Goal: Information Seeking & Learning: Learn about a topic

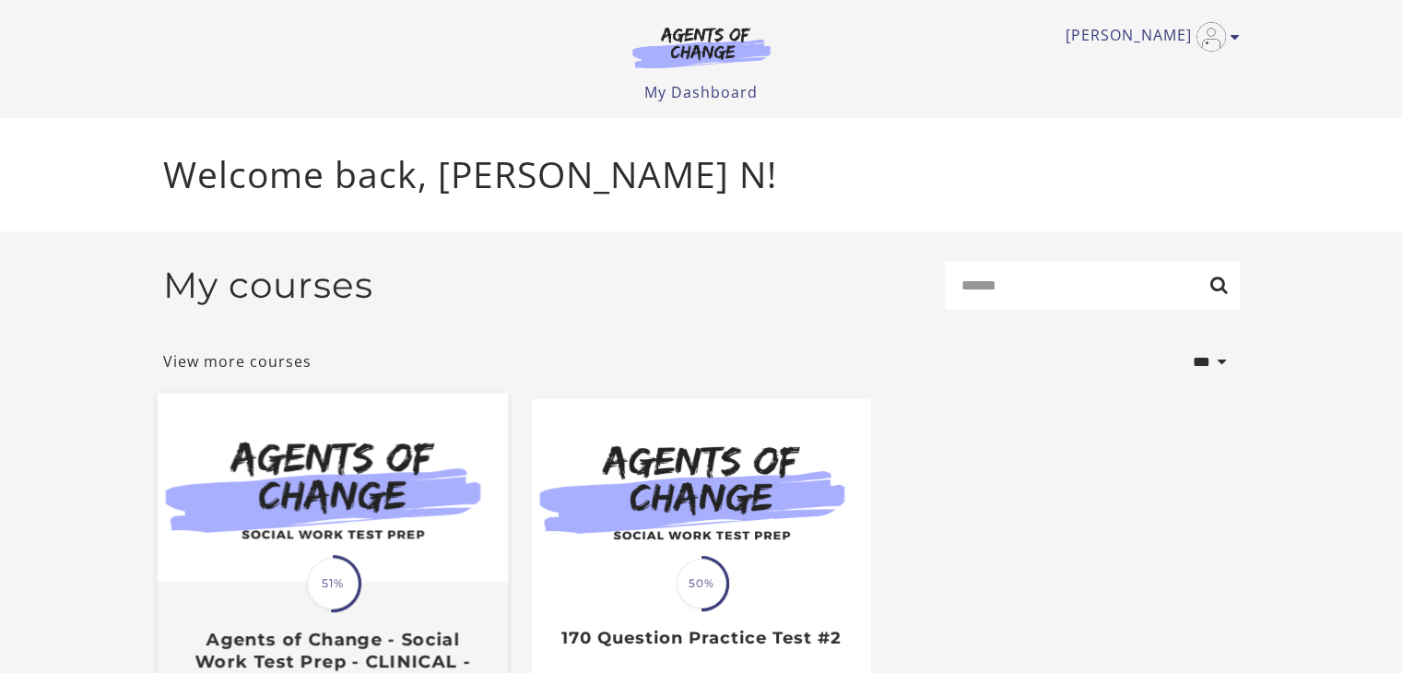
click at [313, 568] on div "Translation missing: en.liquid.partials.dashboard_course_card.progress_descript…" at bounding box center [332, 583] width 57 height 57
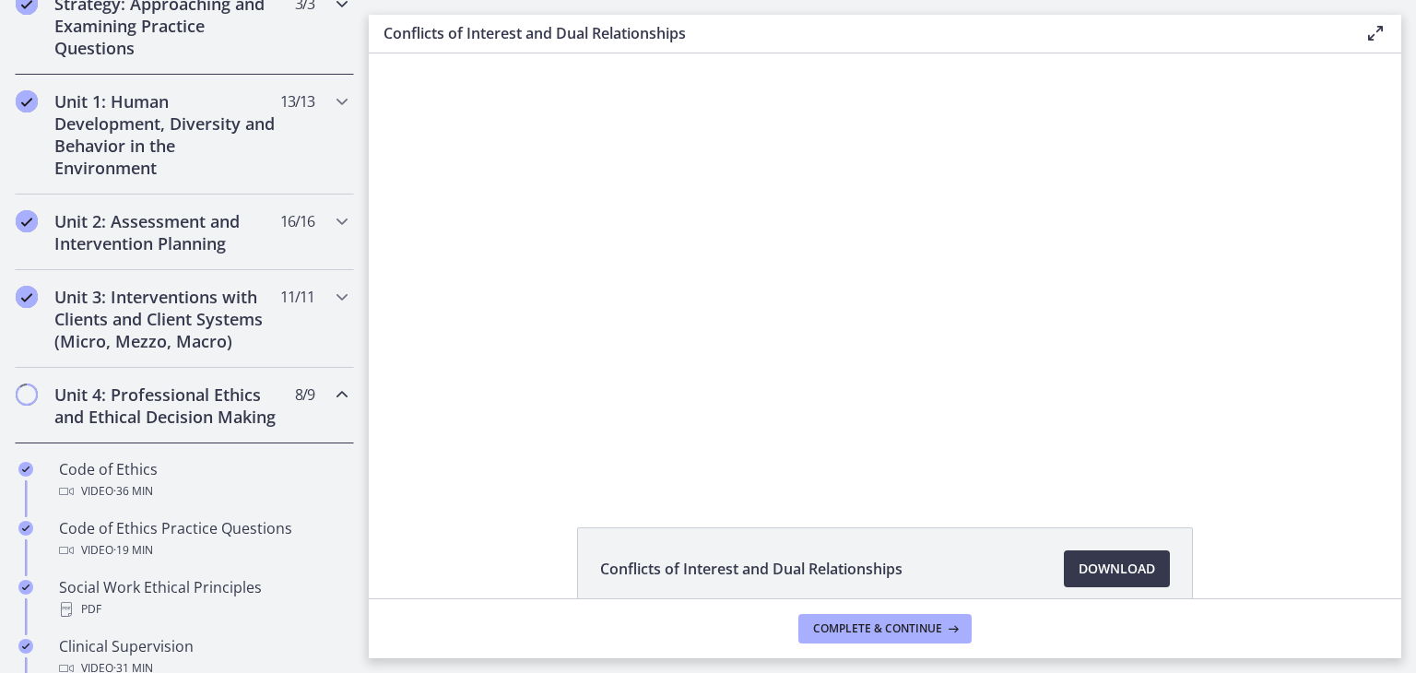
scroll to position [452, 0]
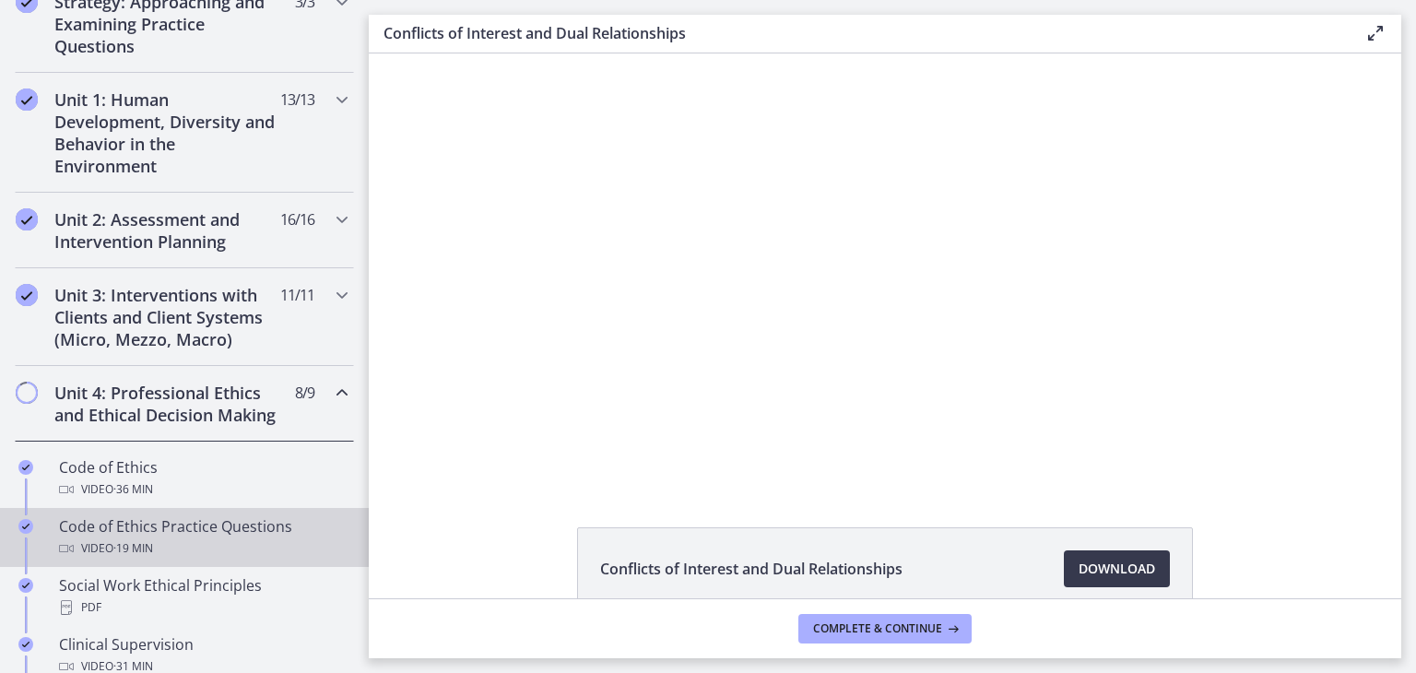
click at [182, 560] on div "Video · 19 min" at bounding box center [203, 548] width 288 height 22
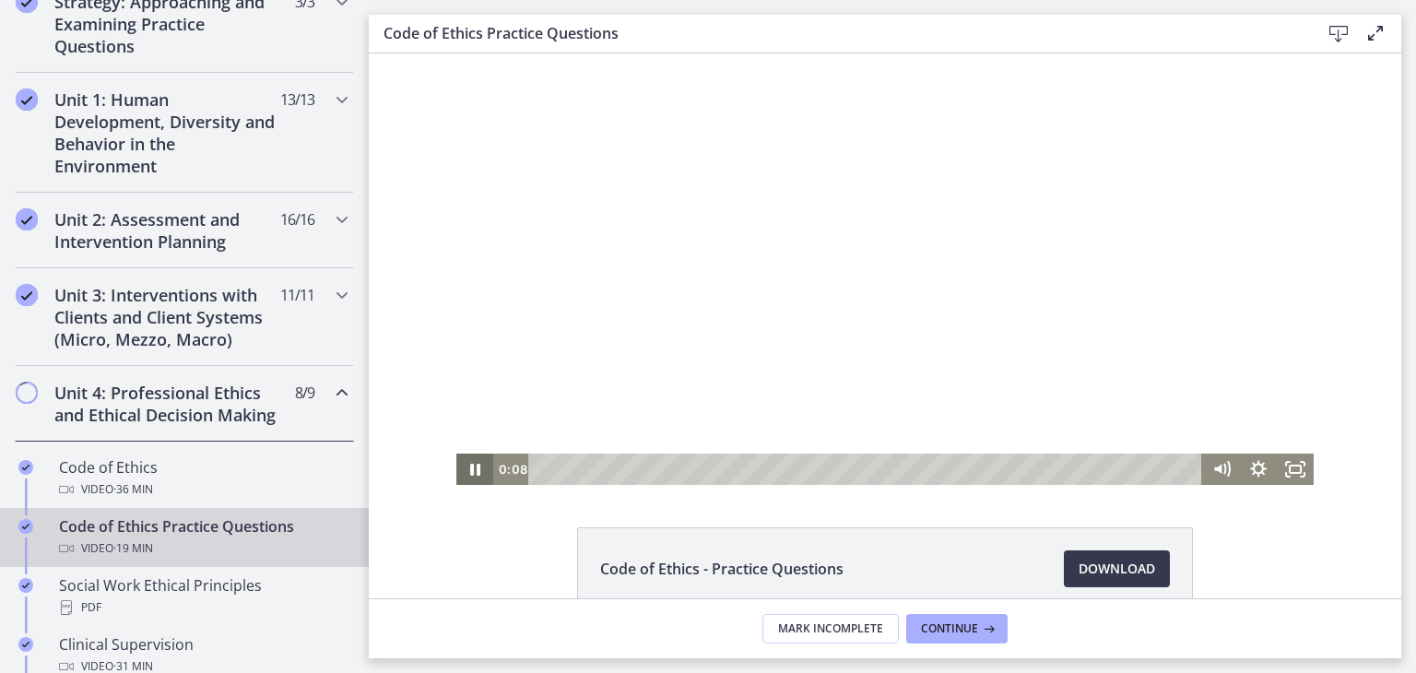
click at [485, 464] on icon "Pause" at bounding box center [474, 469] width 37 height 31
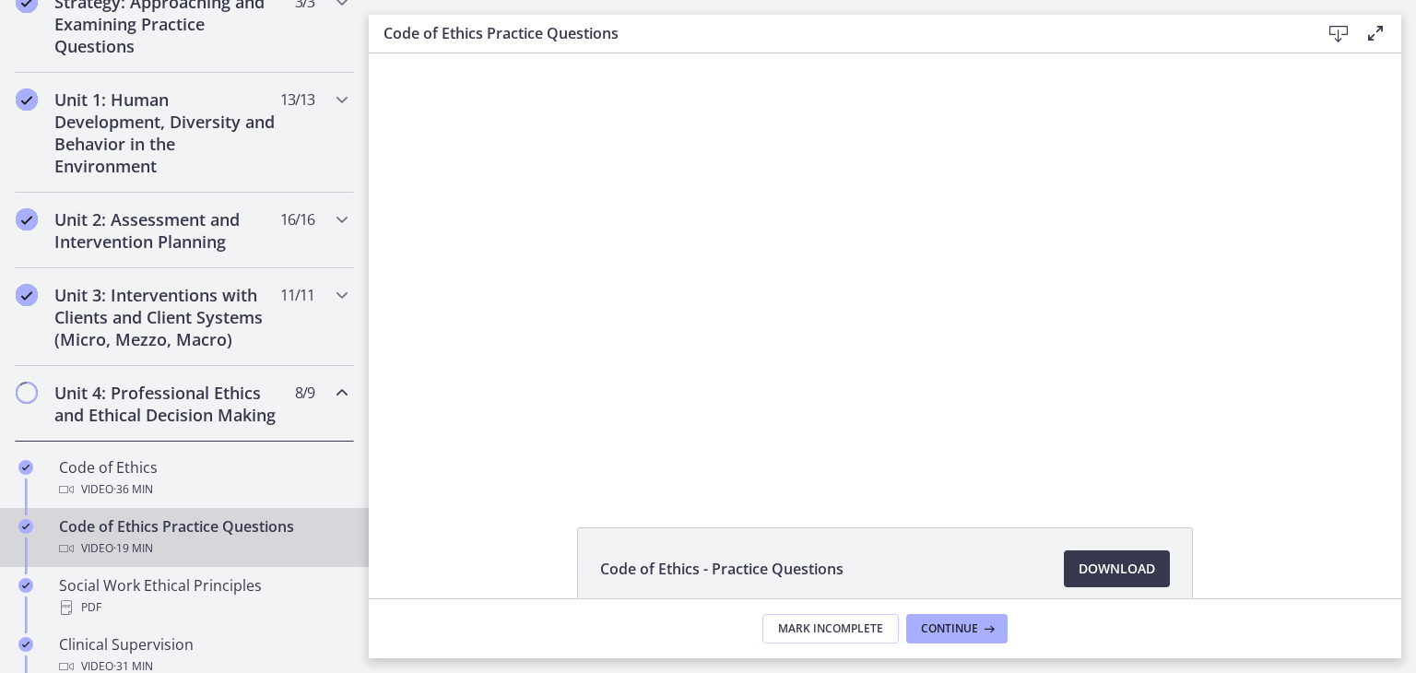
scroll to position [604, 0]
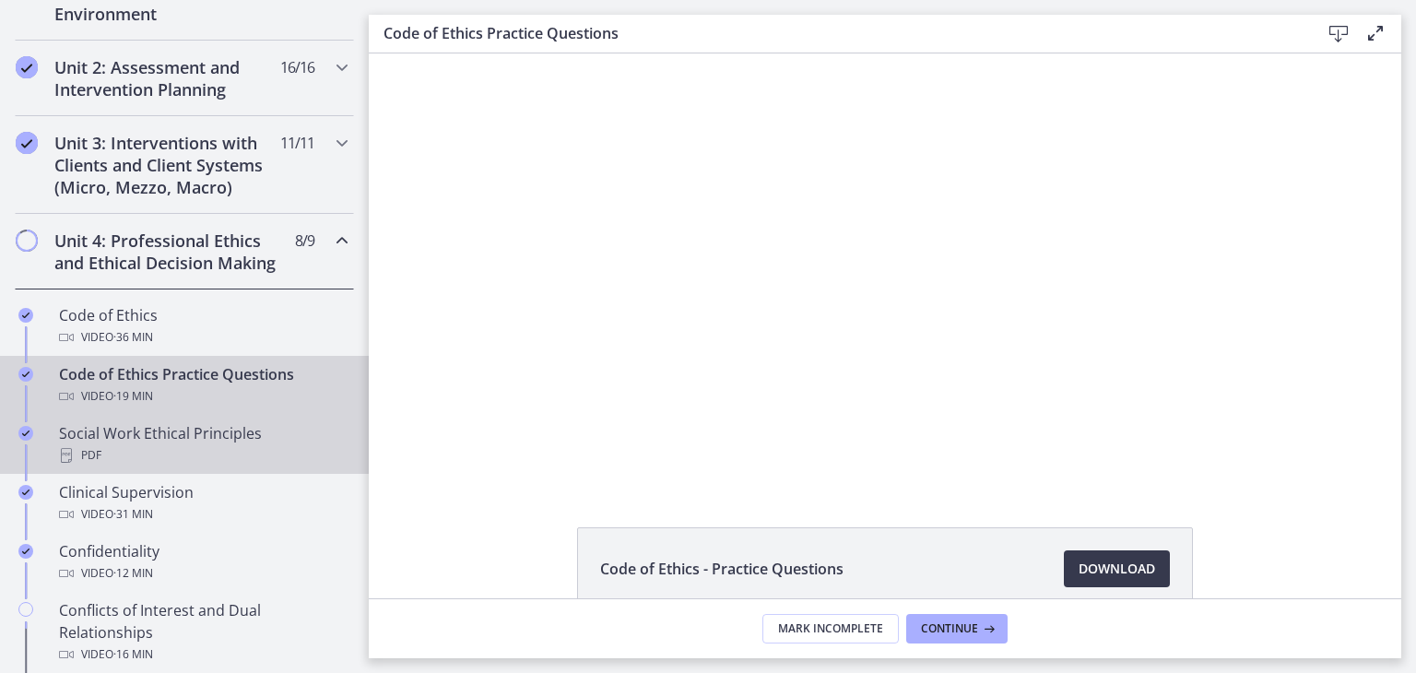
click at [150, 448] on div "Social Work Ethical Principles PDF" at bounding box center [203, 444] width 288 height 44
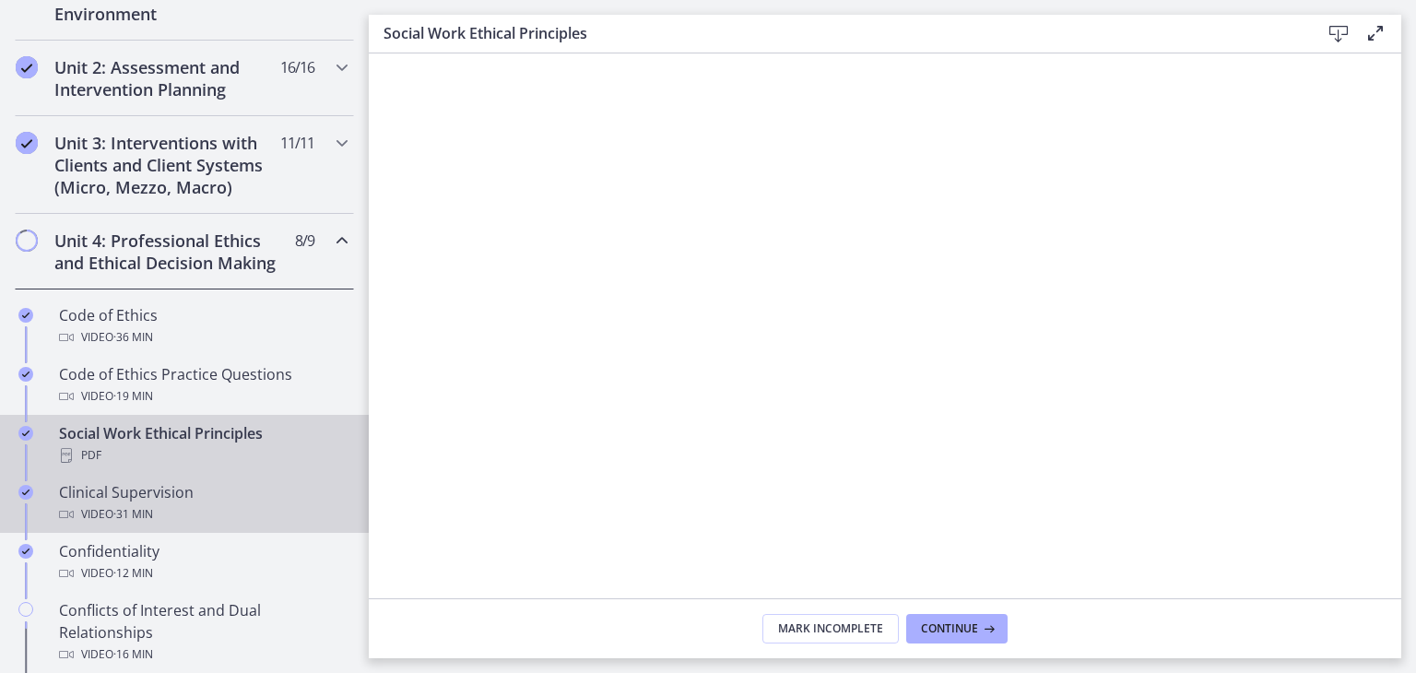
click at [138, 518] on div "Clinical Supervision Video · 31 min" at bounding box center [203, 503] width 288 height 44
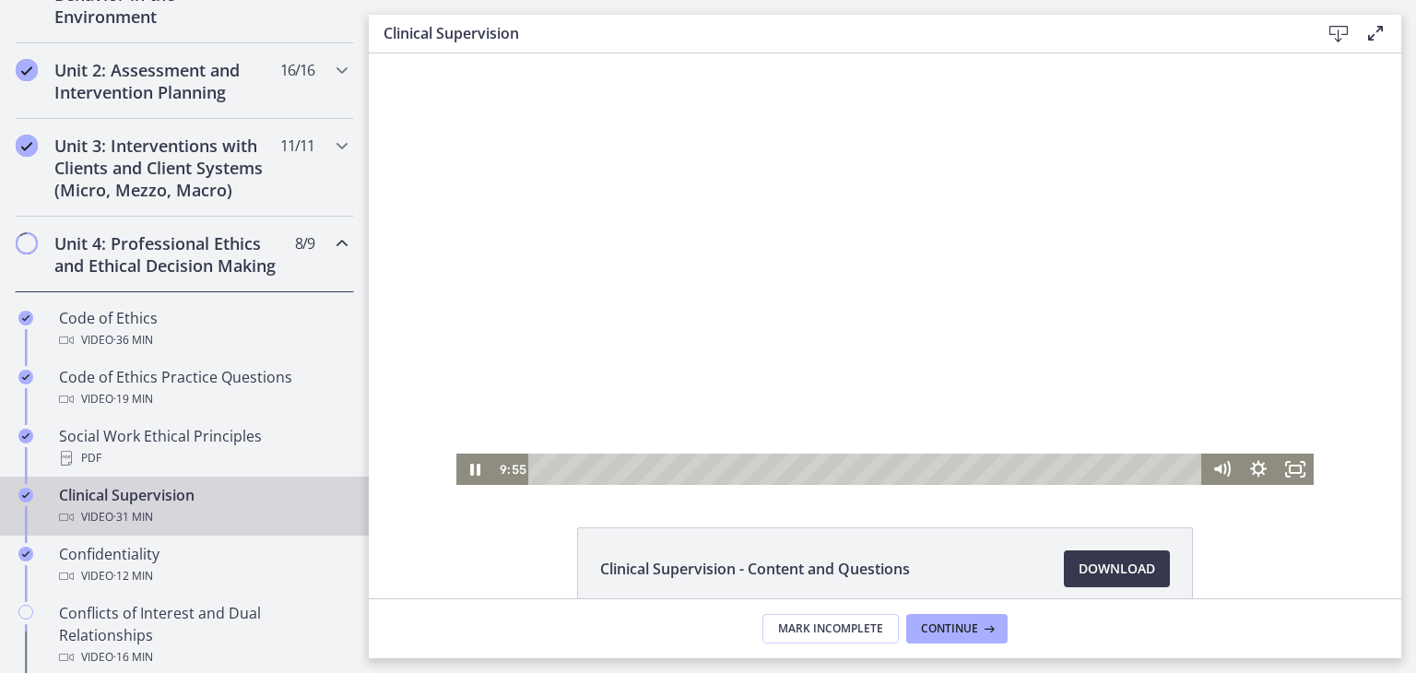
scroll to position [605, 0]
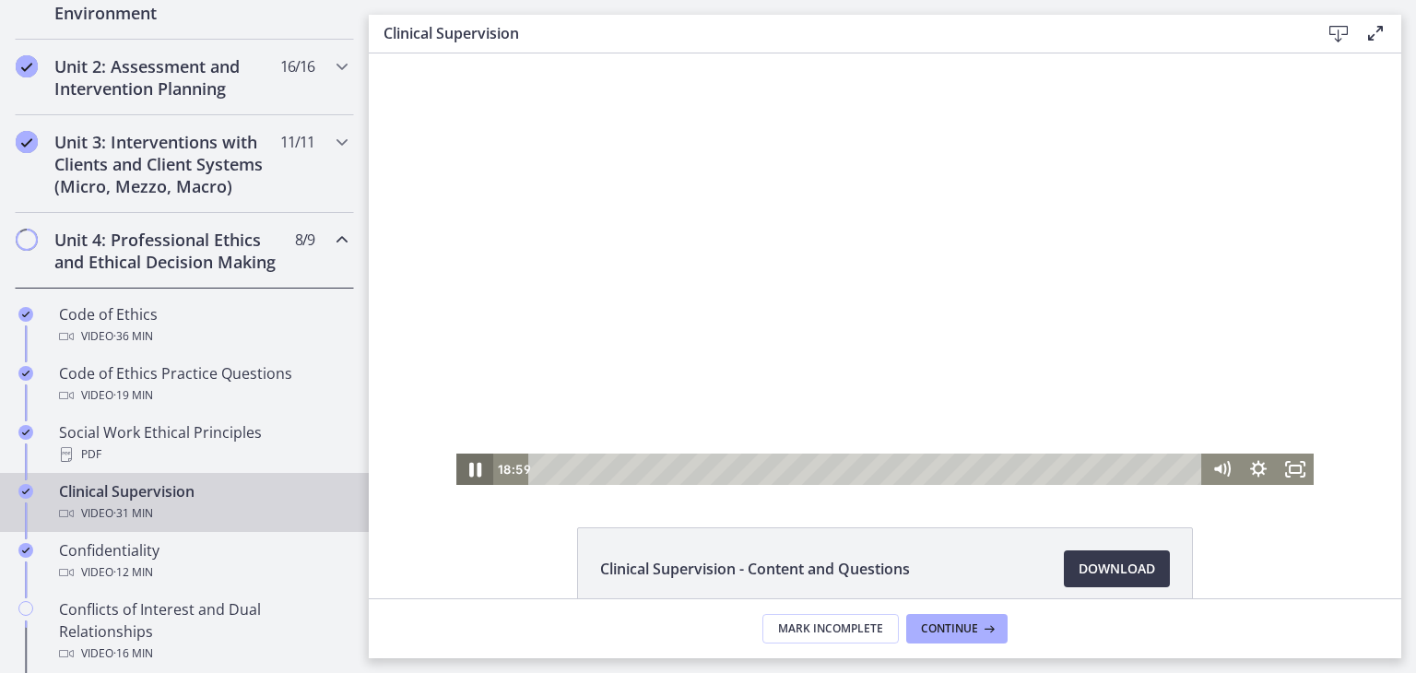
click at [470, 473] on icon "Pause" at bounding box center [475, 470] width 12 height 15
click at [471, 469] on icon "Play Video" at bounding box center [476, 470] width 11 height 16
click at [470, 469] on icon "Pause" at bounding box center [475, 470] width 10 height 12
click at [471, 471] on icon "Play Video" at bounding box center [477, 470] width 44 height 38
click at [471, 471] on icon "Pause" at bounding box center [475, 470] width 10 height 12
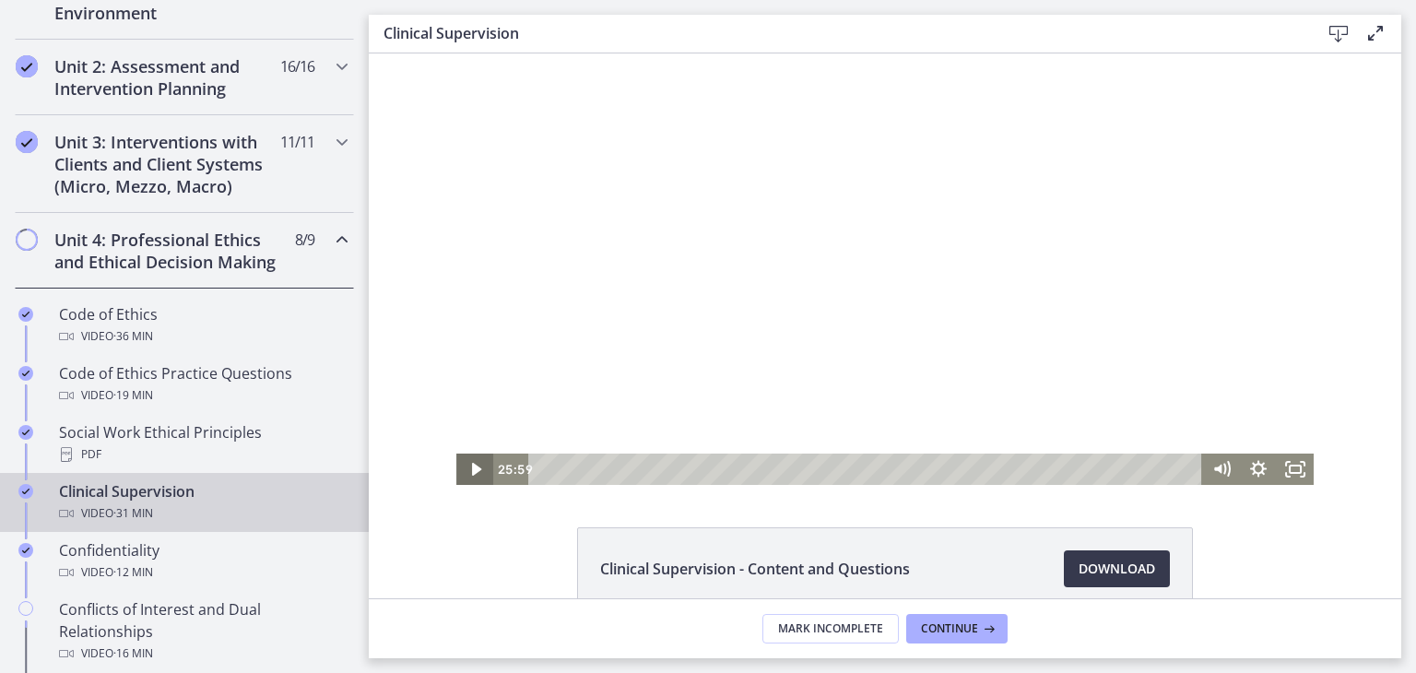
click at [471, 472] on icon "Play Video" at bounding box center [475, 469] width 9 height 13
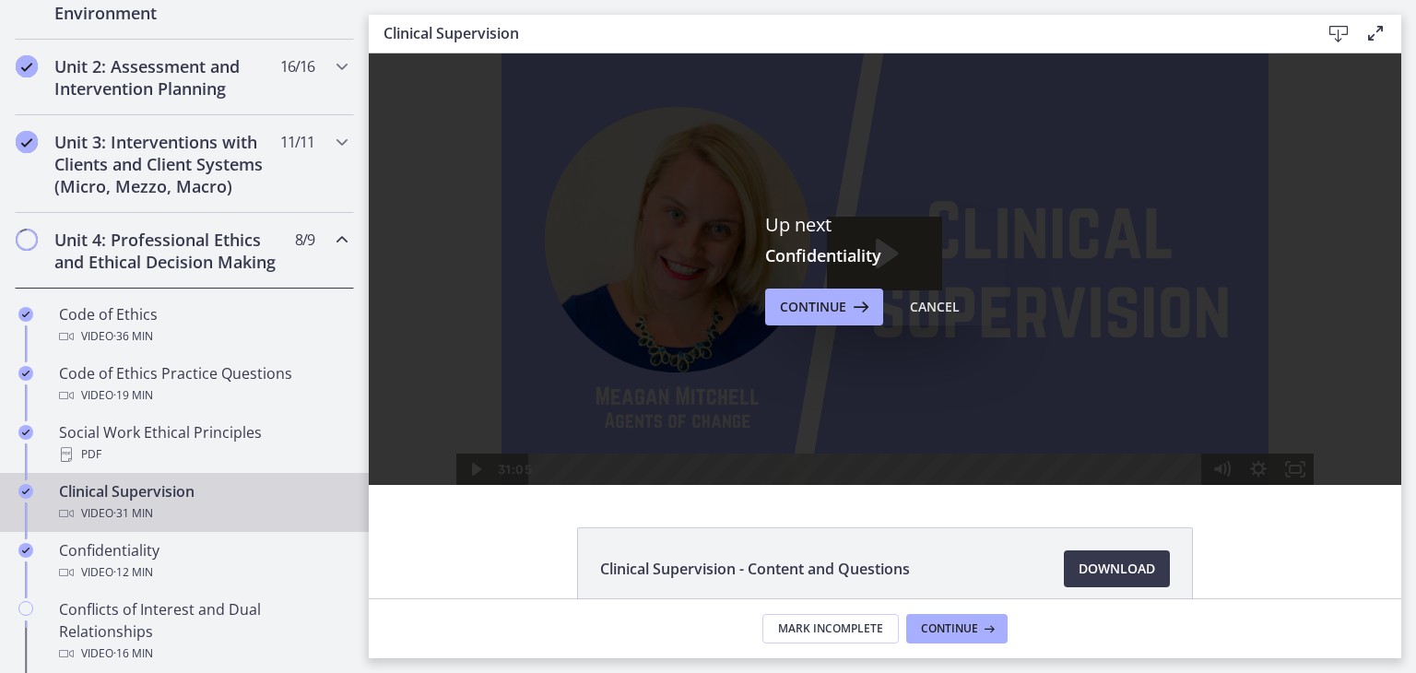
scroll to position [0, 0]
click at [824, 307] on span "Continue" at bounding box center [813, 307] width 66 height 22
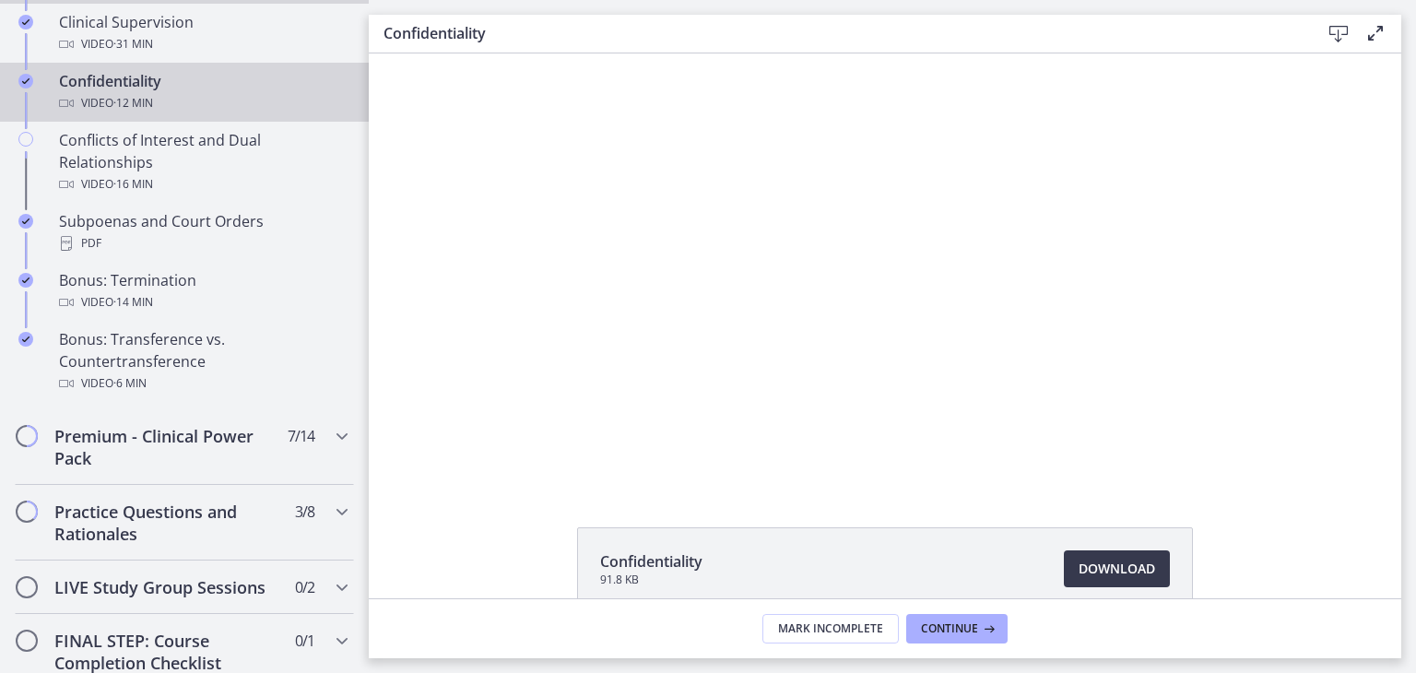
scroll to position [1073, 0]
click at [208, 486] on div "Premium - Clinical Power Pack 7 / 14 Completed" at bounding box center [184, 448] width 339 height 76
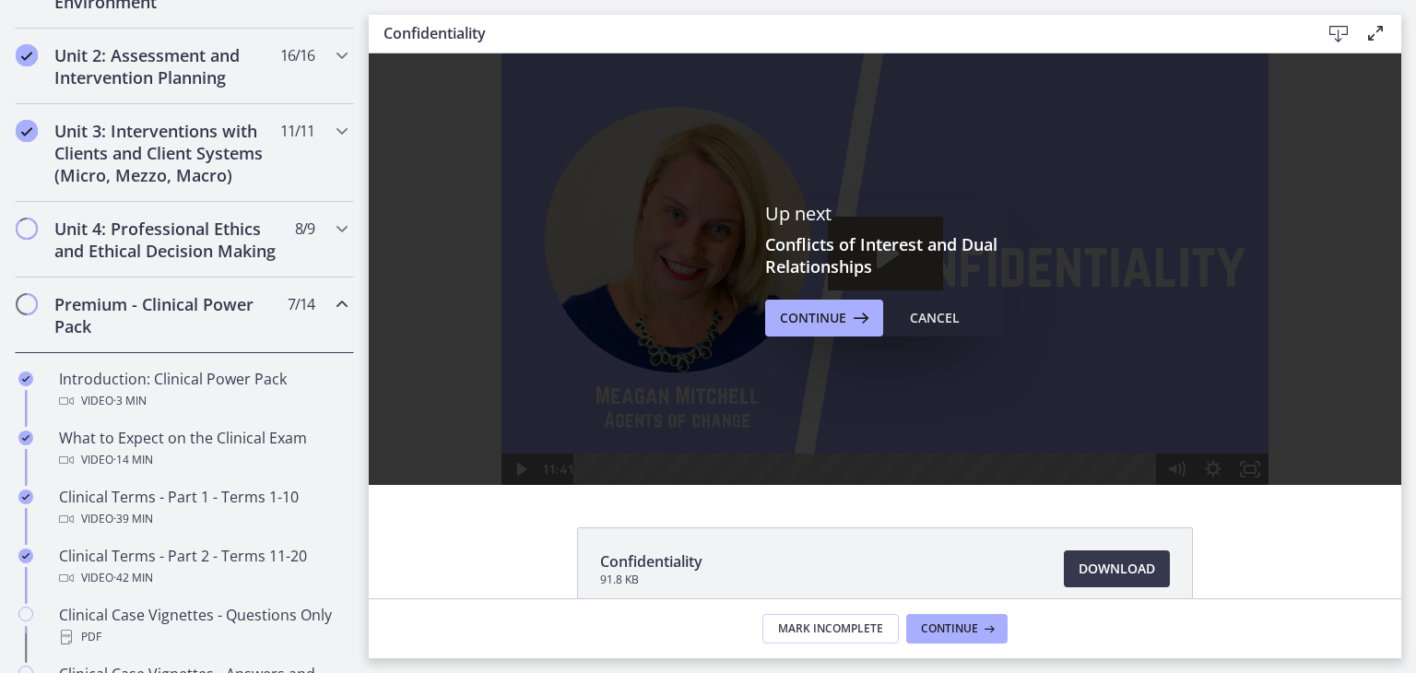
scroll to position [610, 0]
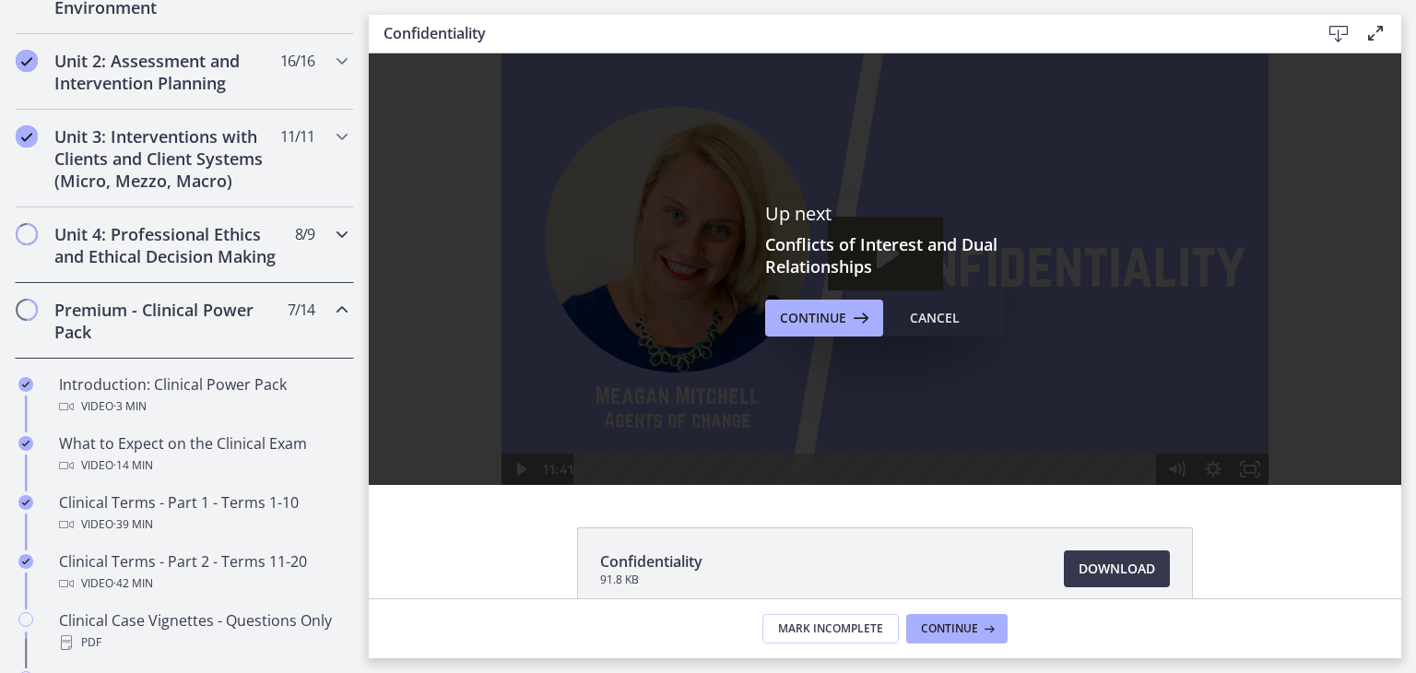
click at [244, 255] on h2 "Unit 4: Professional Ethics and Ethical Decision Making" at bounding box center [166, 245] width 225 height 44
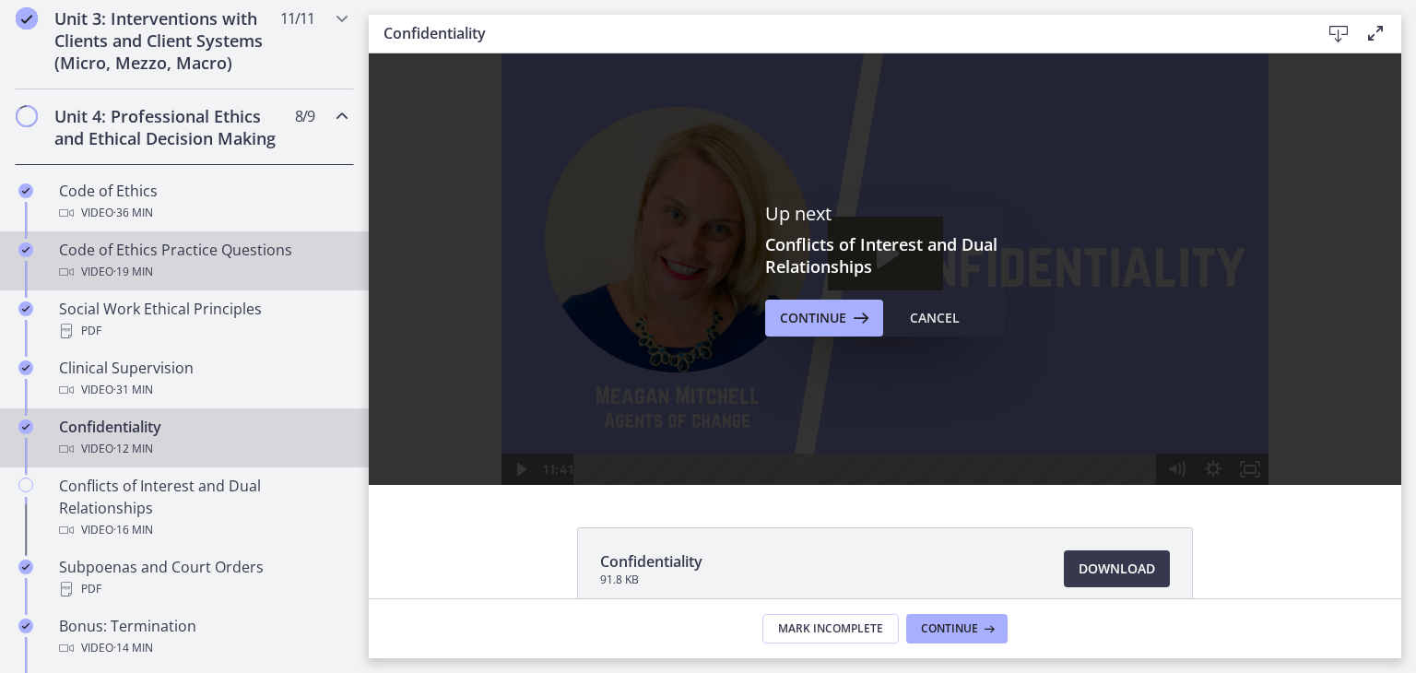
scroll to position [736, 0]
